Goal: Check status: Check status

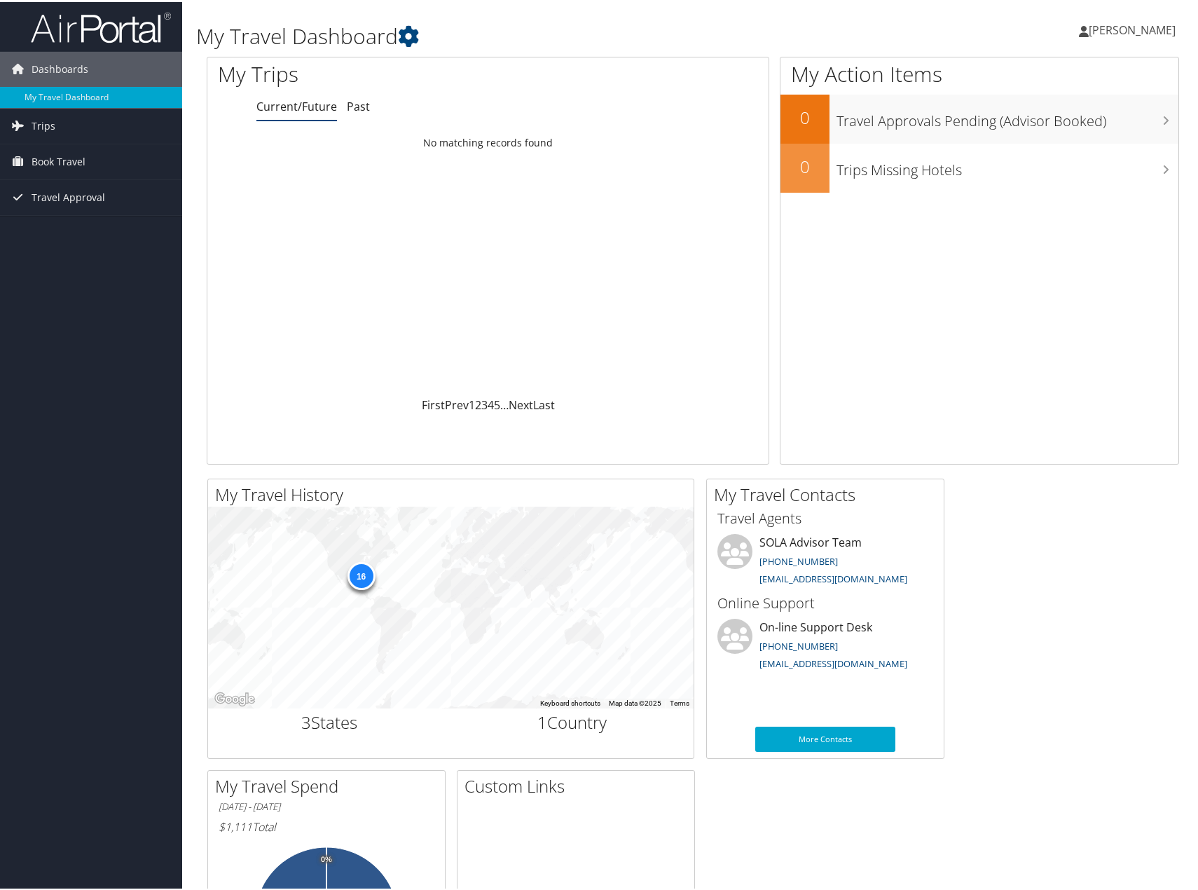
click at [724, 30] on h1 "My Travel Dashboard" at bounding box center [527, 34] width 662 height 29
click at [1064, 277] on div "My Action Items 0 Travel Approvals Pending (Advisor Booked) 0 Trips Missing Hot…" at bounding box center [979, 259] width 399 height 408
click at [1014, 267] on div "My Action Items 0 Travel Approvals Pending (Advisor Booked) 0 Trips Missing Hot…" at bounding box center [979, 259] width 399 height 408
